Goal: Information Seeking & Learning: Find specific fact

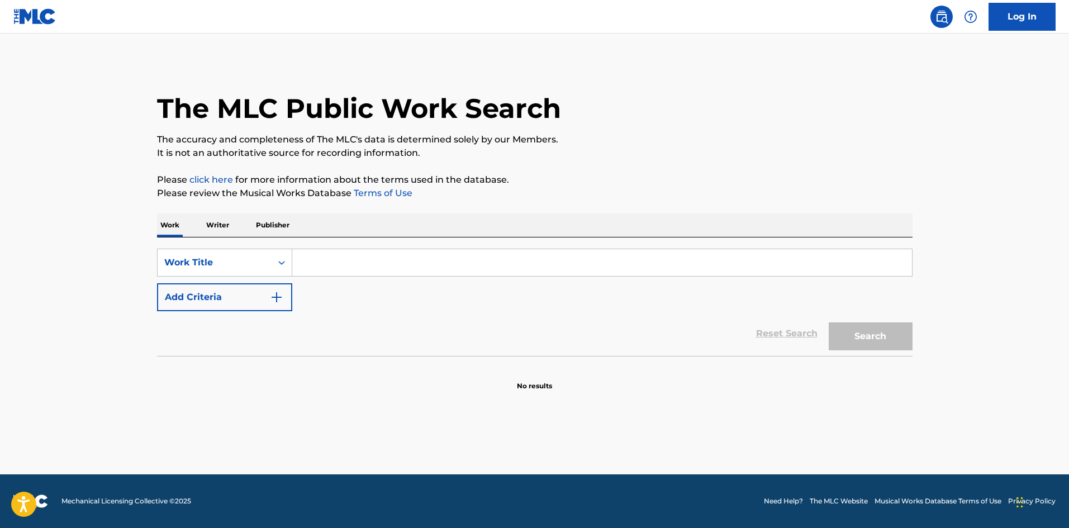
click at [355, 269] on input "Search Form" at bounding box center [602, 262] width 620 height 27
paste input "There's A New Day Coming"
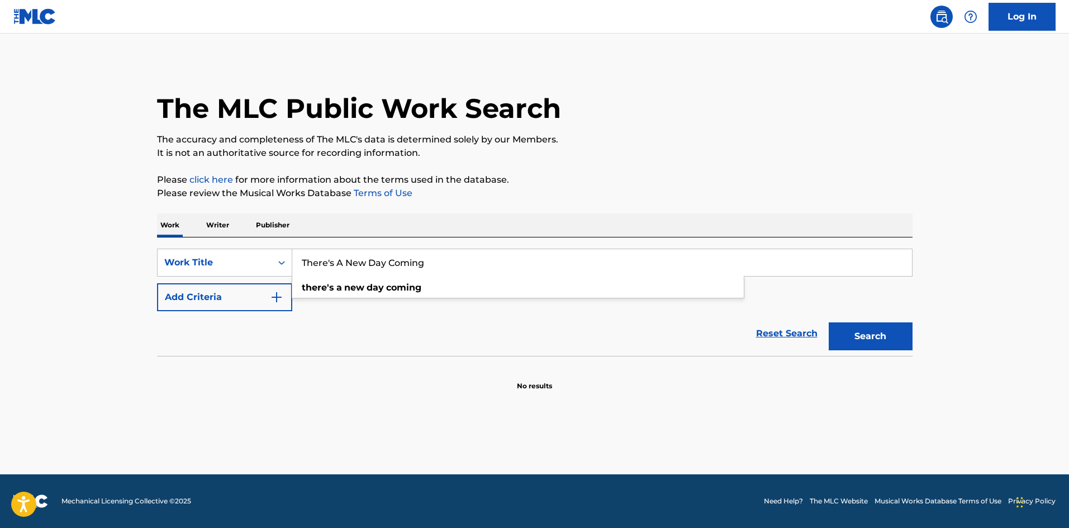
type input "There's A New Day Coming"
click at [237, 302] on button "Add Criteria" at bounding box center [224, 297] width 135 height 28
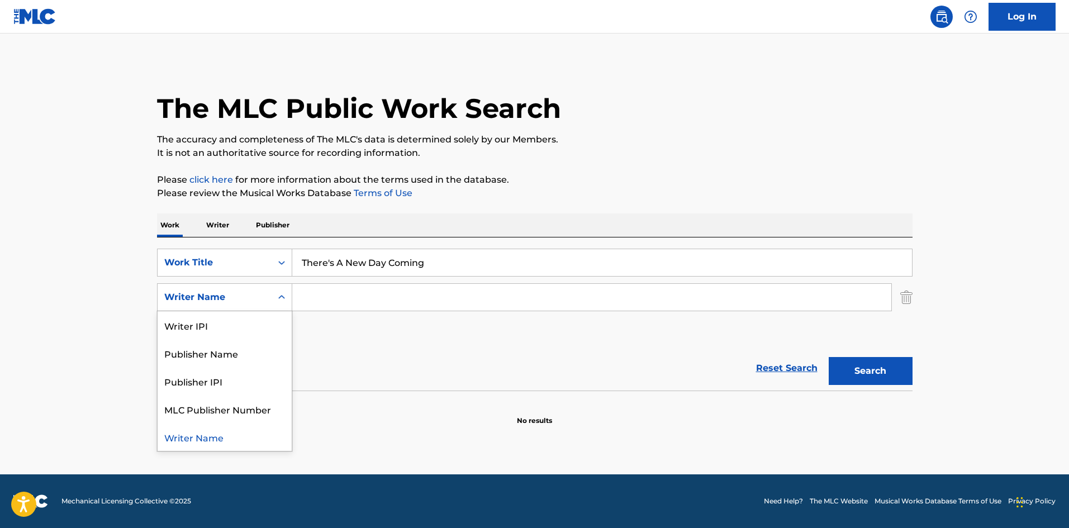
click at [263, 304] on div "Writer Name" at bounding box center [215, 297] width 114 height 21
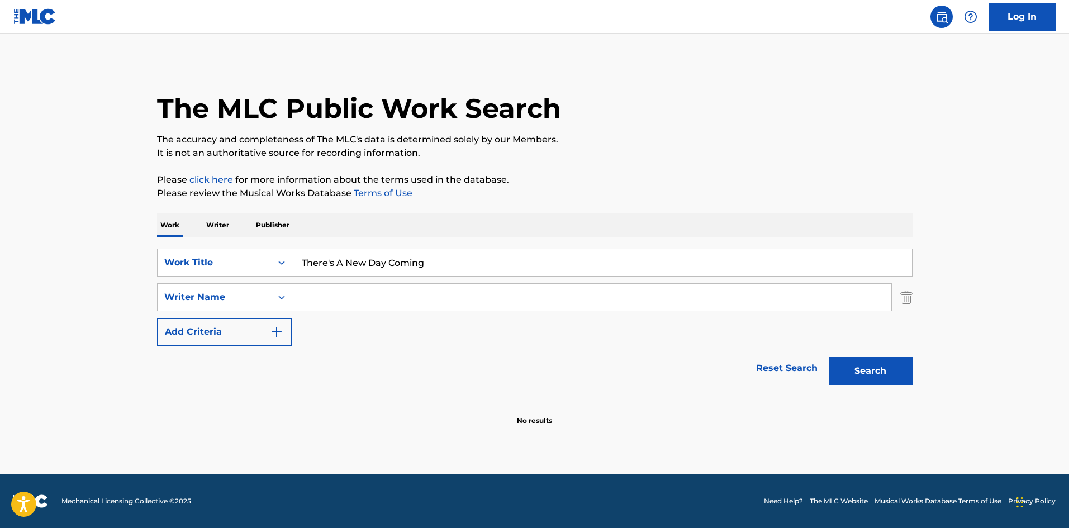
click at [215, 301] on div "Writer Name" at bounding box center [214, 296] width 101 height 13
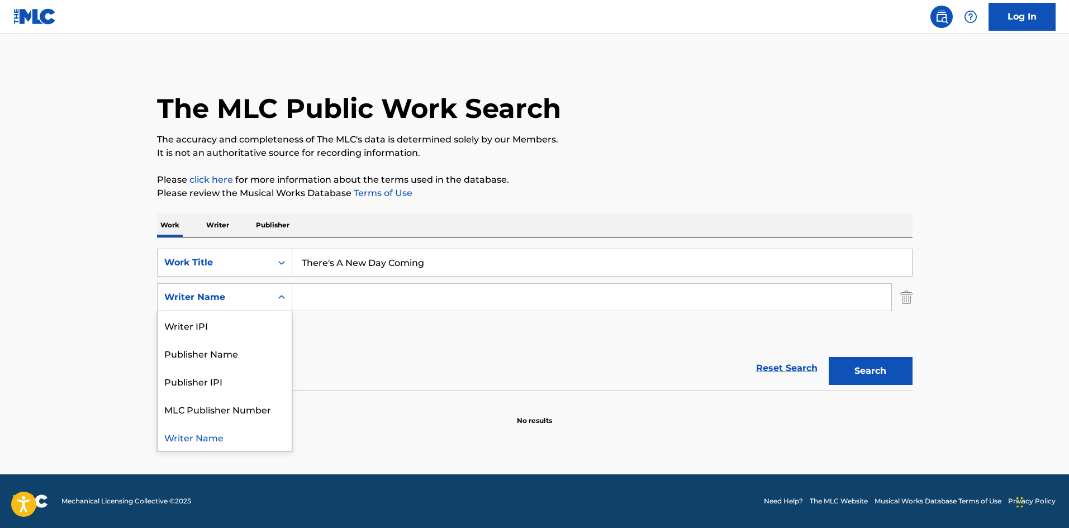
click at [338, 301] on input "Search Form" at bounding box center [591, 297] width 599 height 27
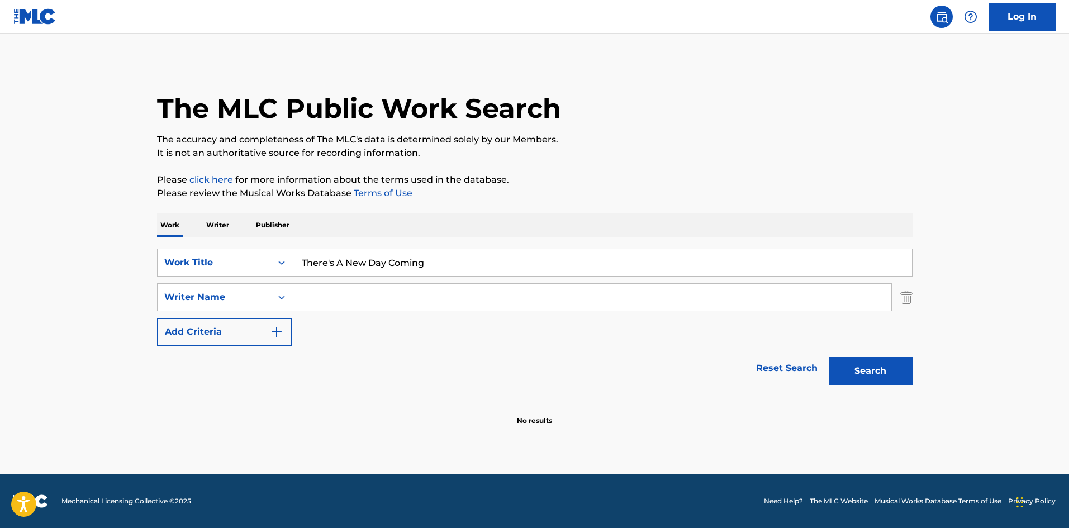
paste input "[PERSON_NAME]"
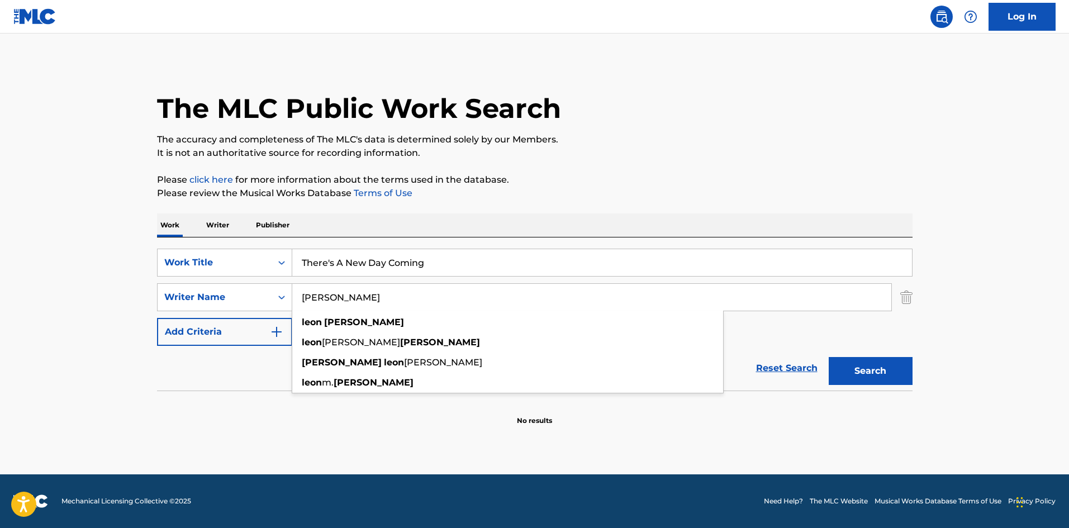
type input "[PERSON_NAME]"
click at [885, 380] on button "Search" at bounding box center [870, 371] width 84 height 28
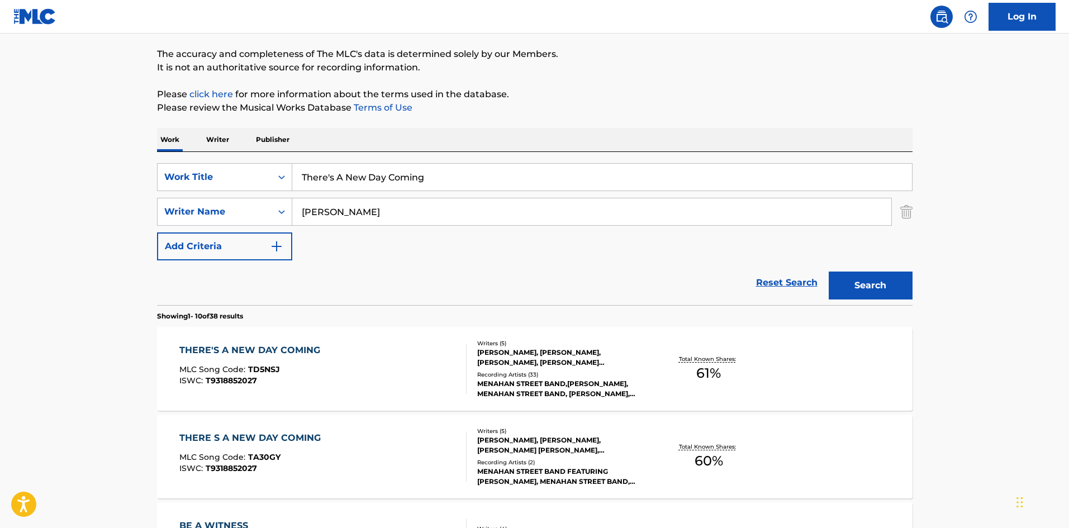
scroll to position [168, 0]
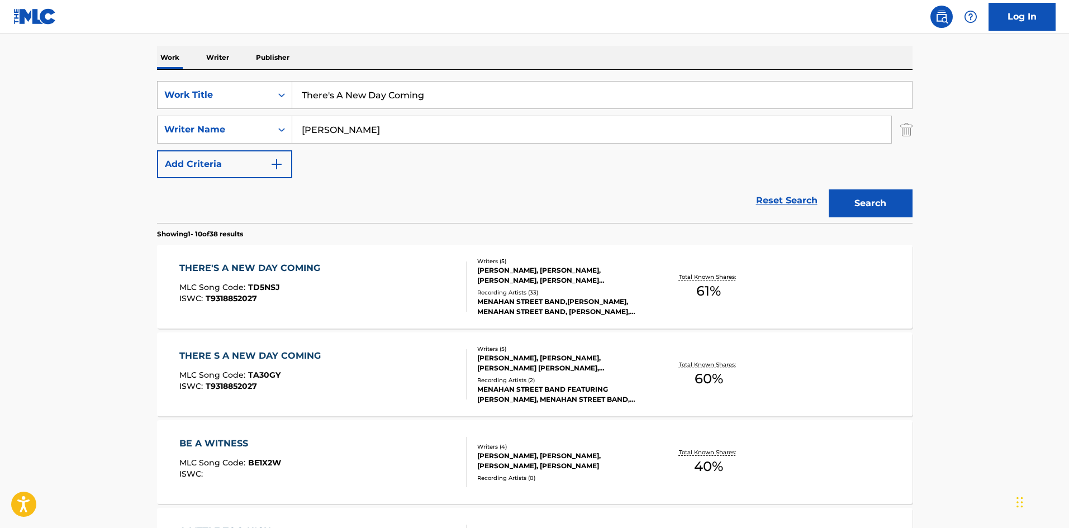
click at [278, 270] on div "THERE'S A NEW DAY COMING" at bounding box center [252, 267] width 146 height 13
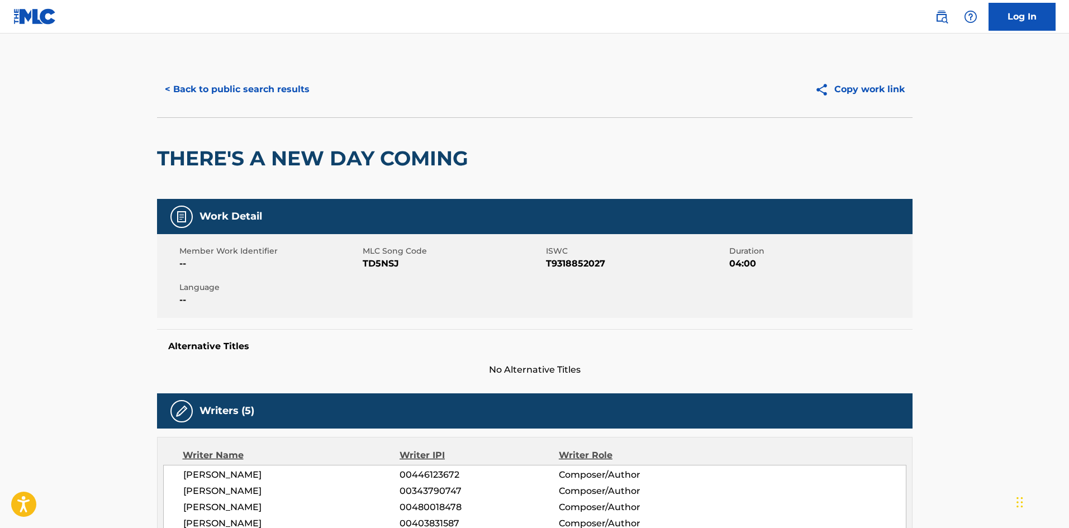
click at [185, 92] on button "< Back to public search results" at bounding box center [237, 89] width 160 height 28
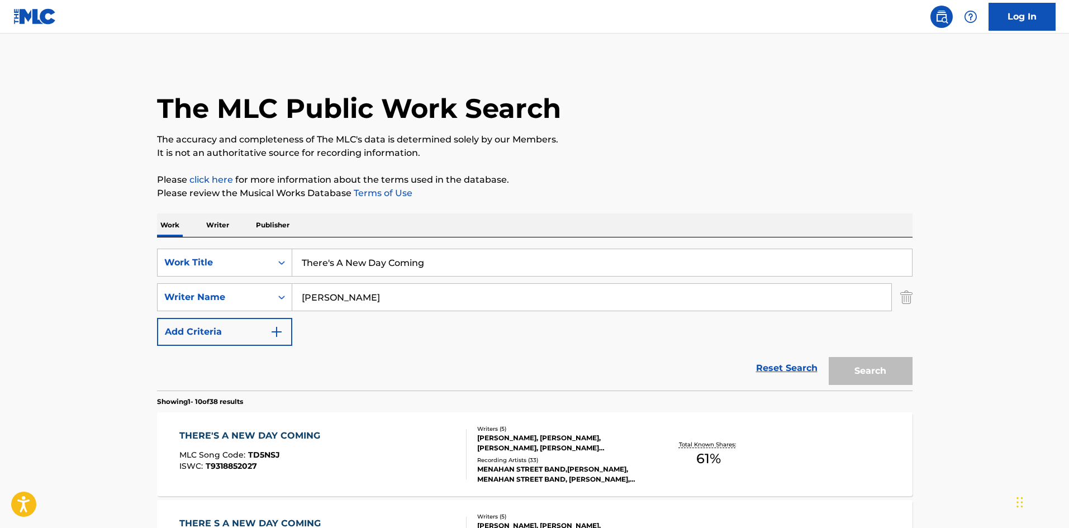
scroll to position [168, 0]
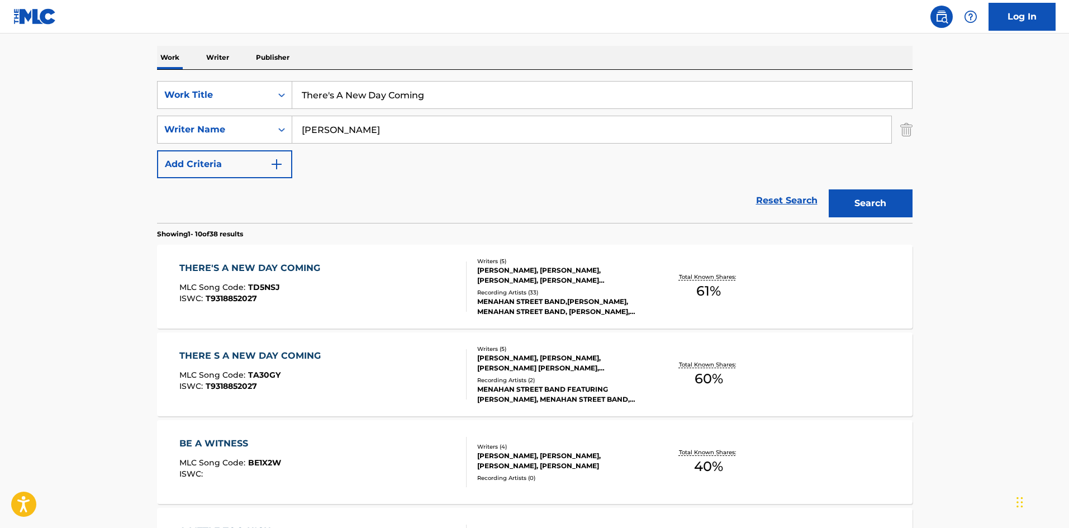
click at [237, 351] on div "THERE S A NEW DAY COMING" at bounding box center [252, 355] width 147 height 13
